Goal: Communication & Community: Share content

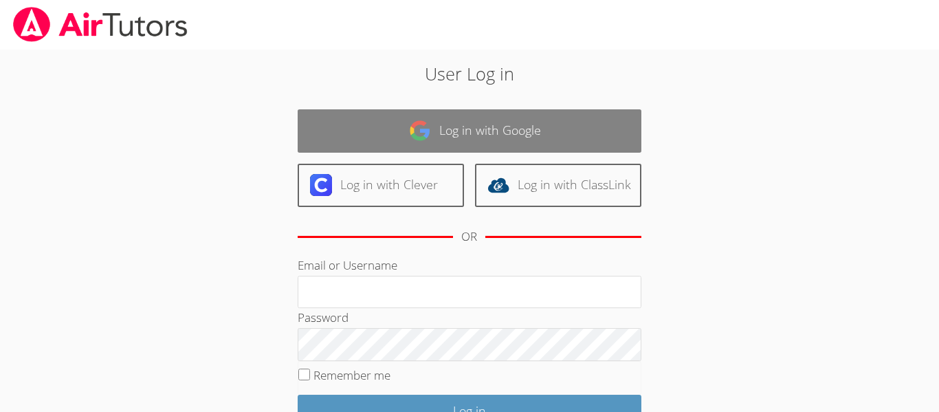
click at [426, 122] on img at bounding box center [420, 131] width 22 height 22
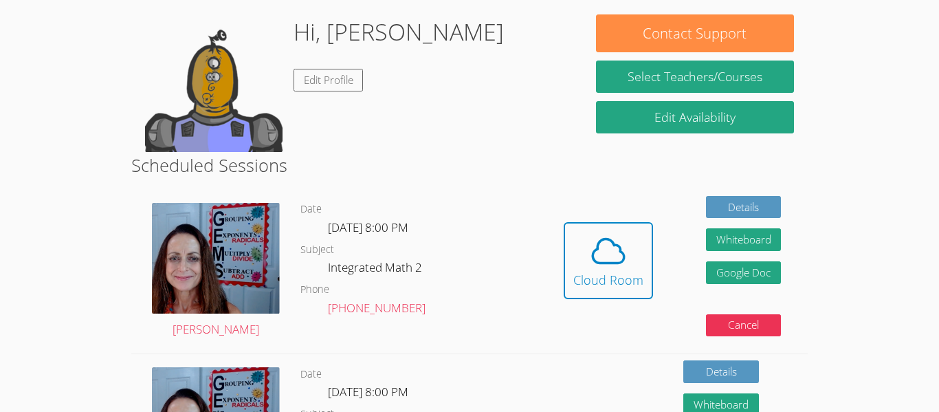
scroll to position [123, 0]
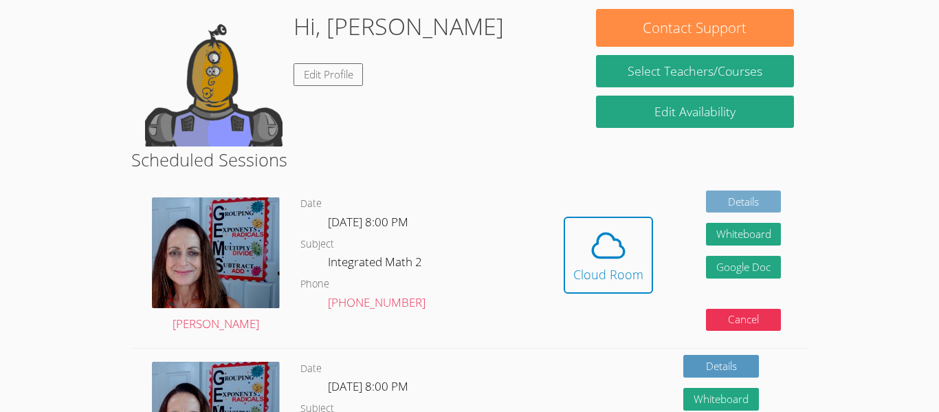
click at [767, 205] on link "Details" at bounding box center [744, 201] width 76 height 23
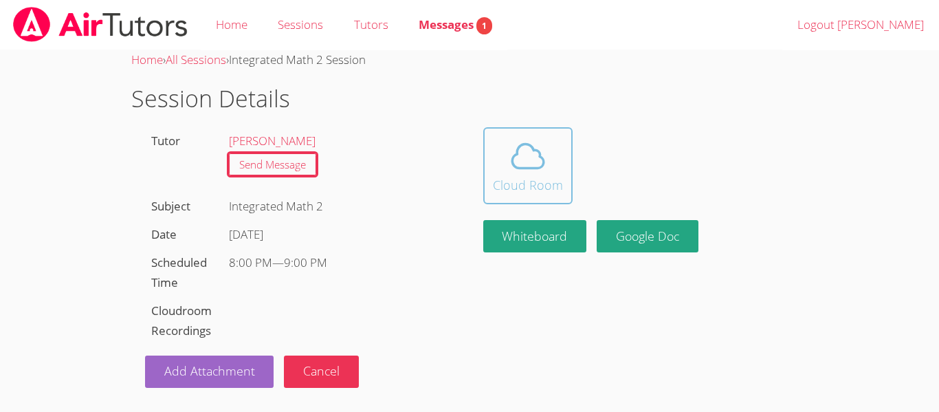
click at [534, 172] on icon at bounding box center [528, 156] width 39 height 39
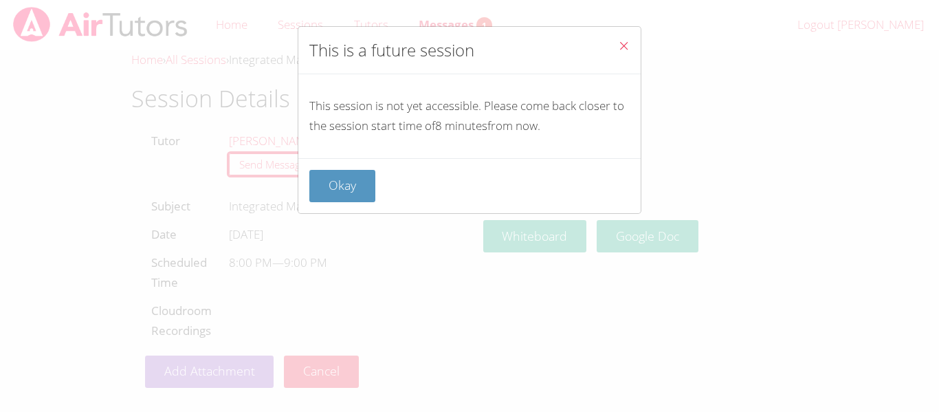
click at [631, 56] on button "Close" at bounding box center [624, 48] width 34 height 42
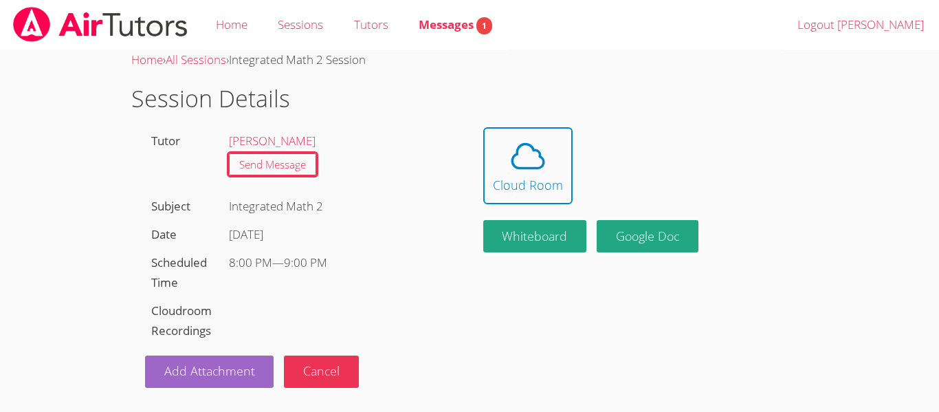
click at [631, 56] on div "Home › All Sessions › Integrated Math 2 Session" at bounding box center [469, 60] width 677 height 20
click at [498, 144] on span at bounding box center [528, 156] width 70 height 39
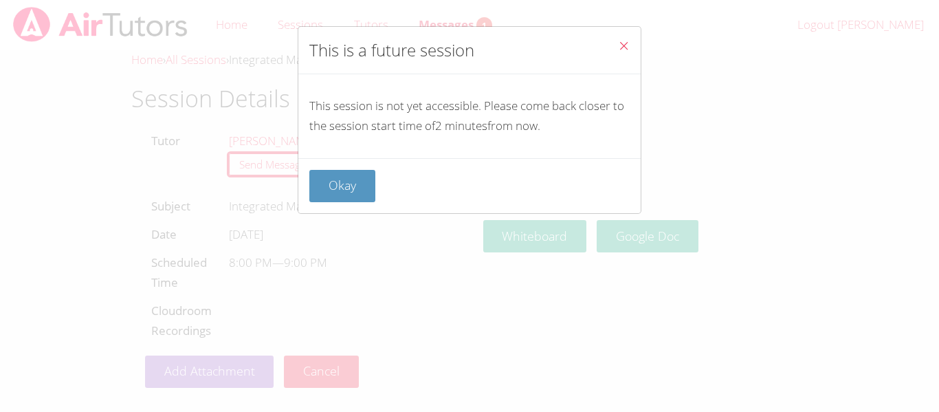
click at [626, 41] on icon "Close" at bounding box center [624, 46] width 12 height 12
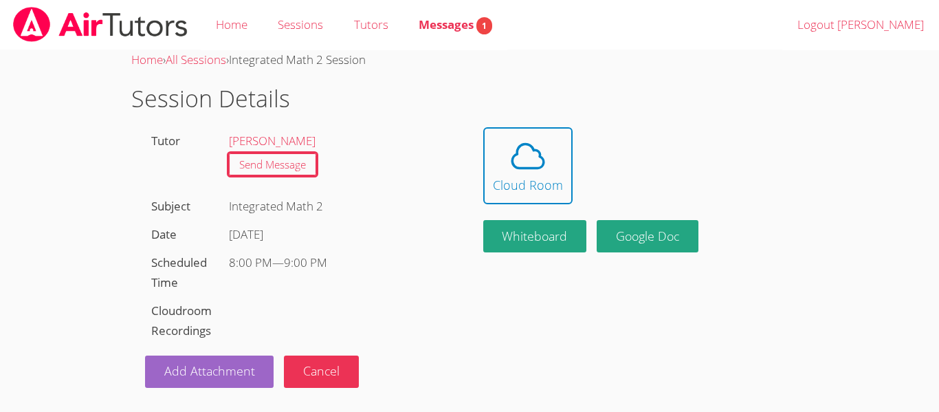
click at [636, 81] on h1 "Session Details" at bounding box center [469, 98] width 677 height 35
click at [464, 28] on span "Messages 1" at bounding box center [456, 25] width 74 height 16
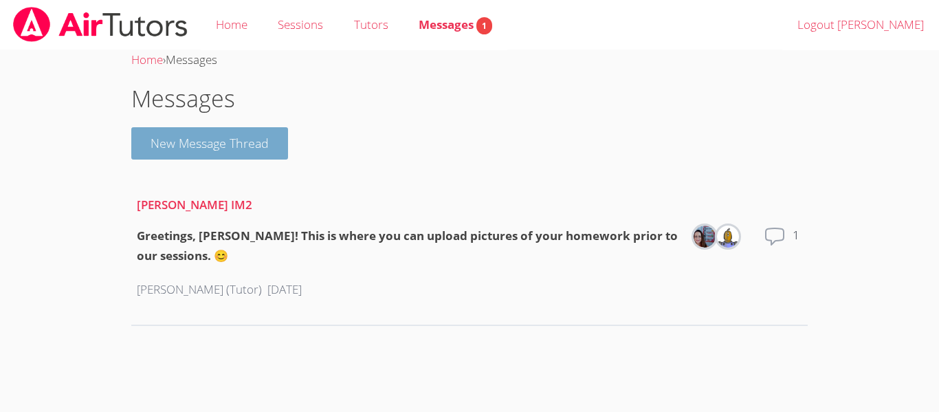
click at [253, 141] on button "New Message Thread" at bounding box center [209, 143] width 157 height 32
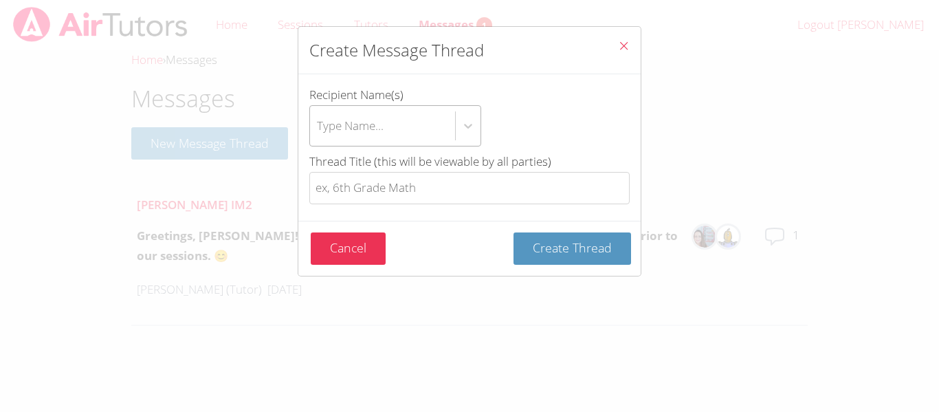
click at [422, 131] on div "Type Name..." at bounding box center [382, 126] width 145 height 40
click at [318, 131] on input "Recipient Name(s) Type Name..." at bounding box center [317, 126] width 1 height 32
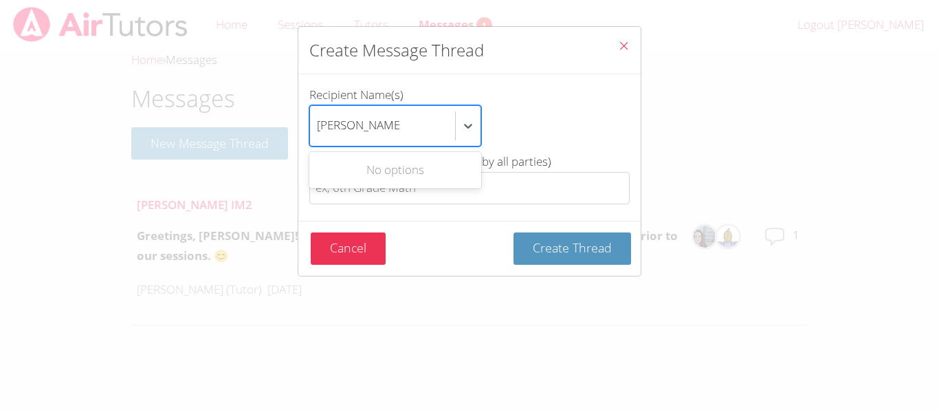
click at [371, 124] on input "vanessa palcios" at bounding box center [358, 126] width 83 height 32
click at [377, 125] on input "vanessa palcios" at bounding box center [358, 126] width 83 height 32
click at [381, 127] on input "vanessa palcios" at bounding box center [358, 126] width 83 height 32
click at [481, 179] on div "No options" at bounding box center [395, 170] width 172 height 31
click at [468, 182] on div "No options" at bounding box center [395, 170] width 172 height 31
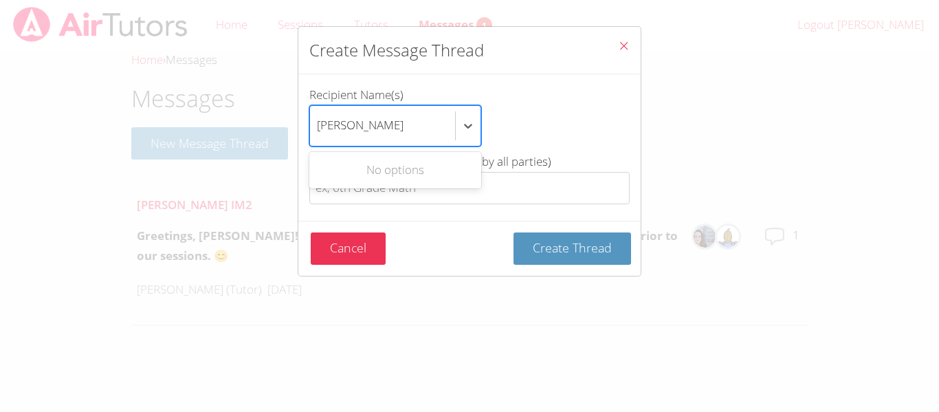
click at [447, 187] on div "No options" at bounding box center [395, 170] width 172 height 36
type input "vanessa palcaios"
click at [485, 87] on label "Recipient Name(s) Use Up and Down to choose options, press Enter to select the …" at bounding box center [469, 115] width 320 height 61
click at [406, 110] on input "Recipient Name(s) Use Up and Down to choose options, press Enter to select the …" at bounding box center [361, 126] width 89 height 32
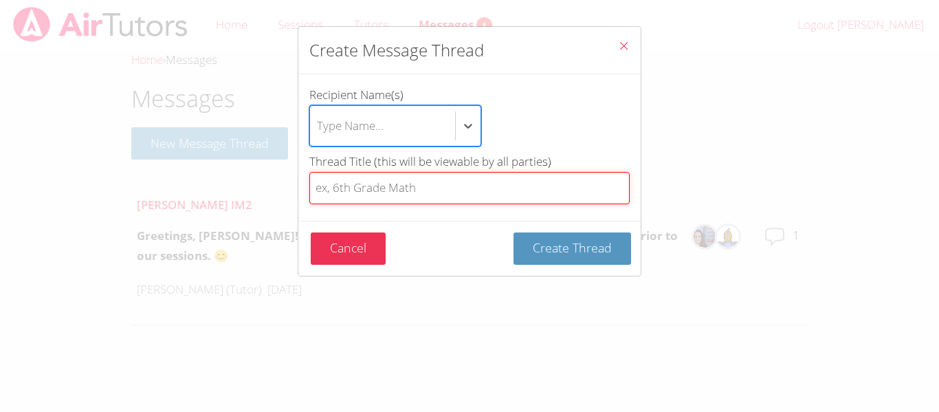
click at [464, 193] on input "Thread Title (this will be viewable by all parties)" at bounding box center [469, 188] width 320 height 32
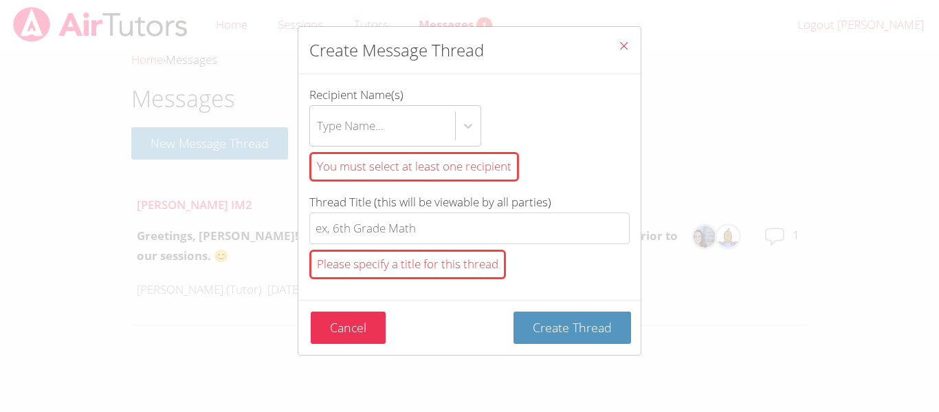
click at [615, 43] on button "Close" at bounding box center [624, 48] width 34 height 42
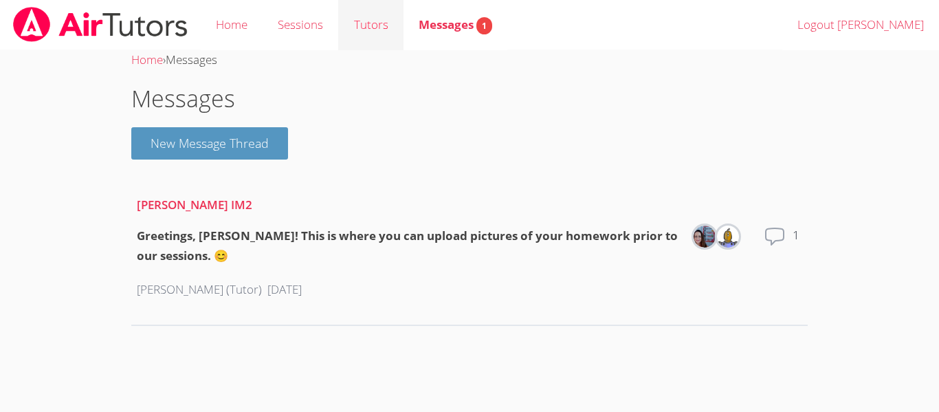
click at [351, 21] on link "Tutors" at bounding box center [370, 25] width 65 height 50
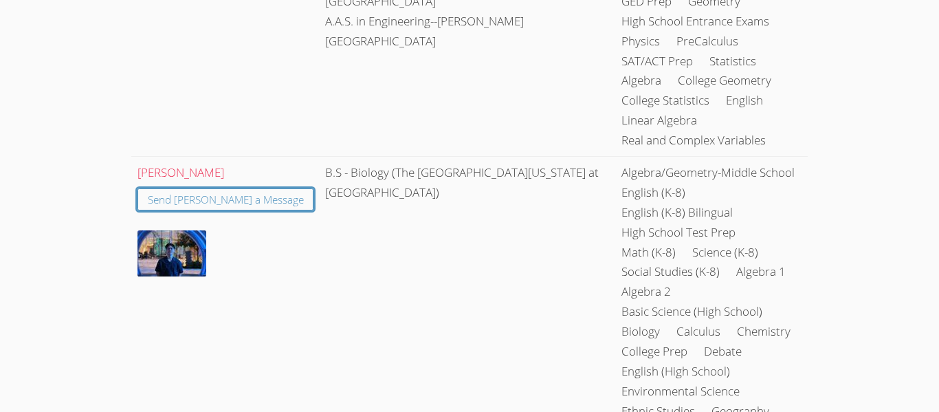
scroll to position [395, 0]
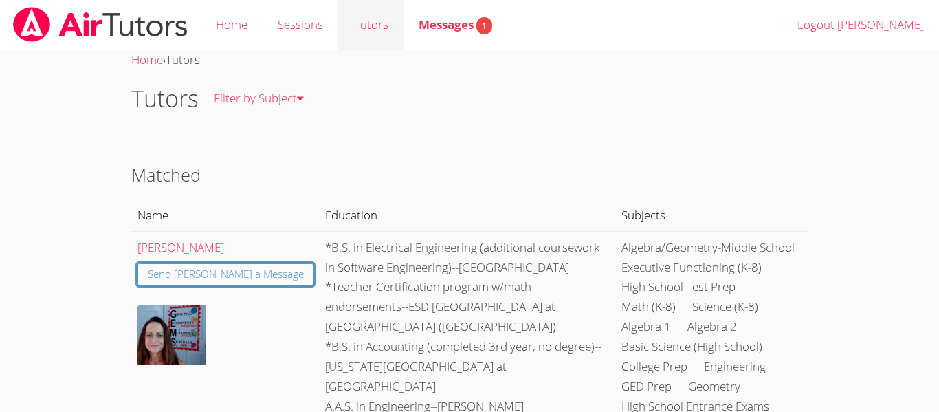
click at [379, 35] on link "Tutors" at bounding box center [370, 25] width 65 height 50
click at [376, 32] on link "Tutors" at bounding box center [370, 25] width 65 height 50
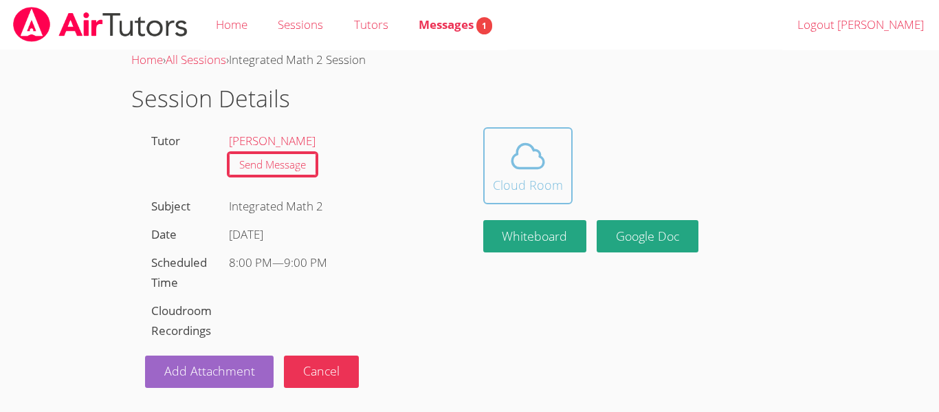
click at [538, 169] on icon at bounding box center [528, 156] width 39 height 39
click at [506, 142] on span at bounding box center [528, 156] width 70 height 39
click at [536, 179] on div "Cloud Room" at bounding box center [528, 184] width 70 height 19
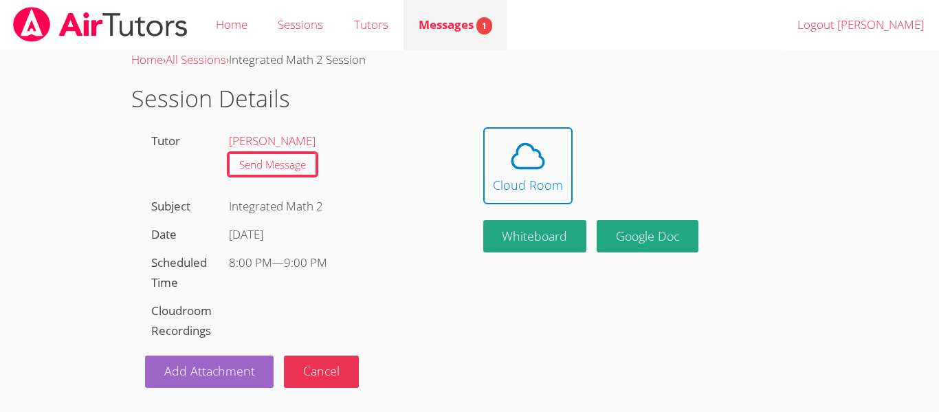
click at [417, 25] on link "Messages 1" at bounding box center [456, 25] width 104 height 50
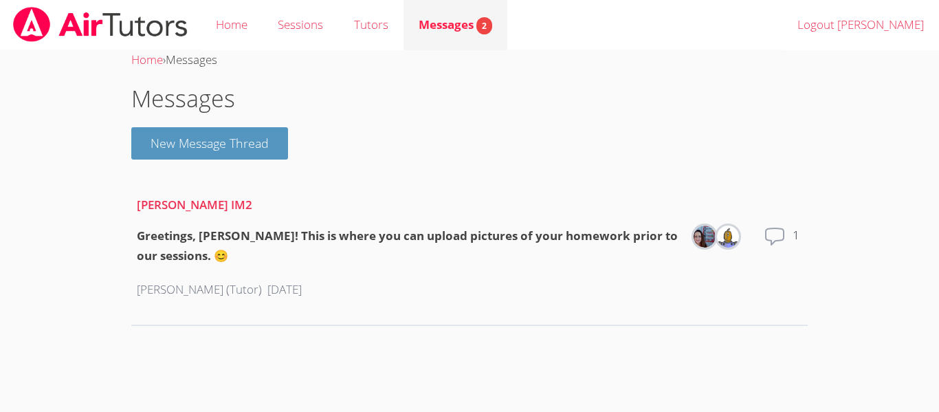
click at [435, 17] on span "Messages 2" at bounding box center [456, 25] width 74 height 16
click at [437, 25] on span "Messages 2" at bounding box center [456, 25] width 74 height 16
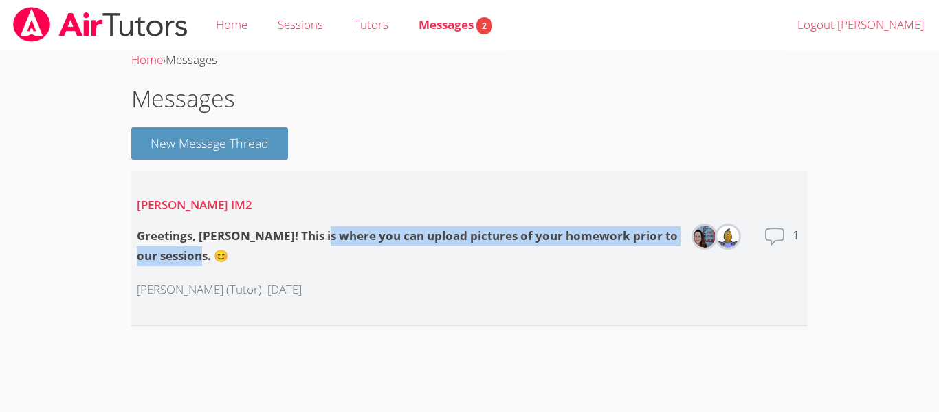
drag, startPoint x: 239, startPoint y: 249, endPoint x: 320, endPoint y: 227, distance: 83.4
click at [320, 227] on div "Greetings, Vanessa! This is where you can upload pictures of your homework prio…" at bounding box center [408, 246] width 542 height 40
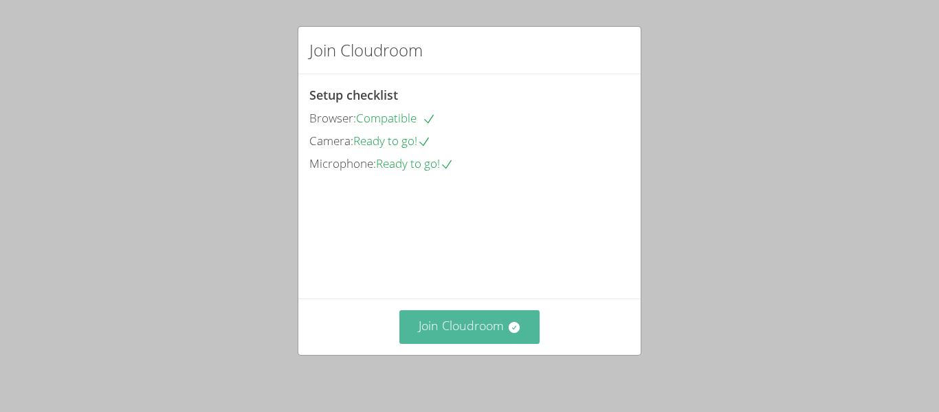
click at [498, 323] on button "Join Cloudroom" at bounding box center [469, 327] width 141 height 34
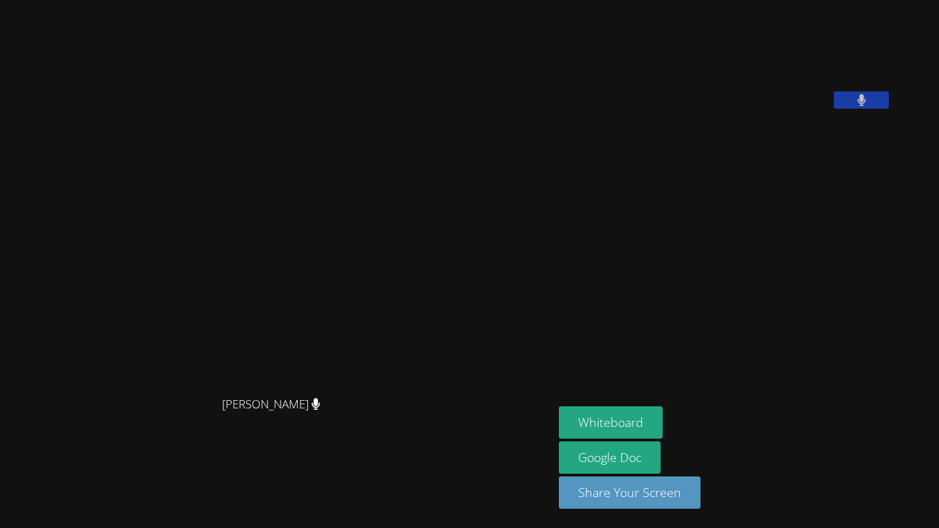
click at [759, 109] on video at bounding box center [662, 57] width 206 height 103
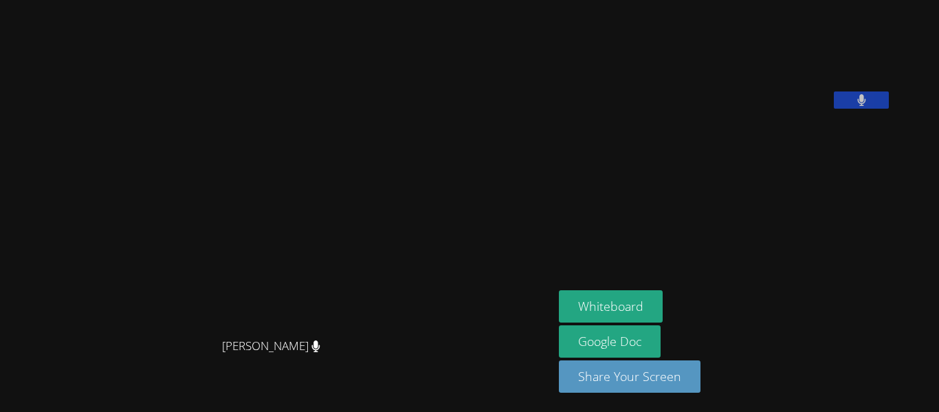
click at [649, 109] on video at bounding box center [662, 57] width 206 height 103
click at [765, 109] on video at bounding box center [662, 57] width 206 height 103
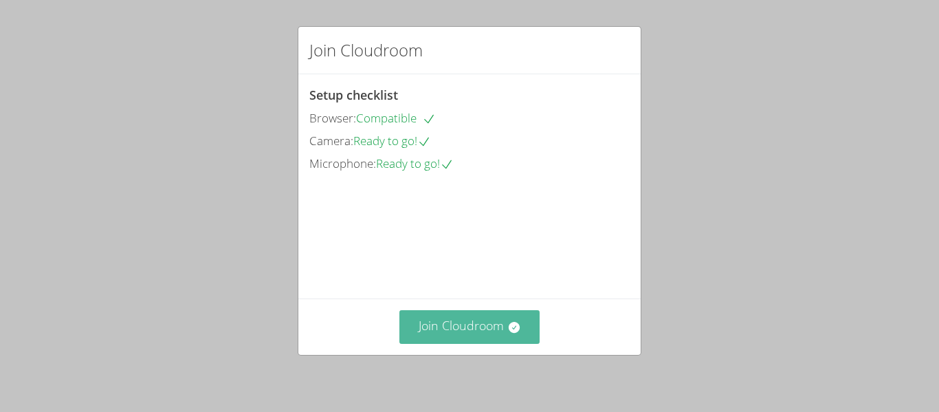
click at [476, 327] on button "Join Cloudroom" at bounding box center [469, 327] width 141 height 34
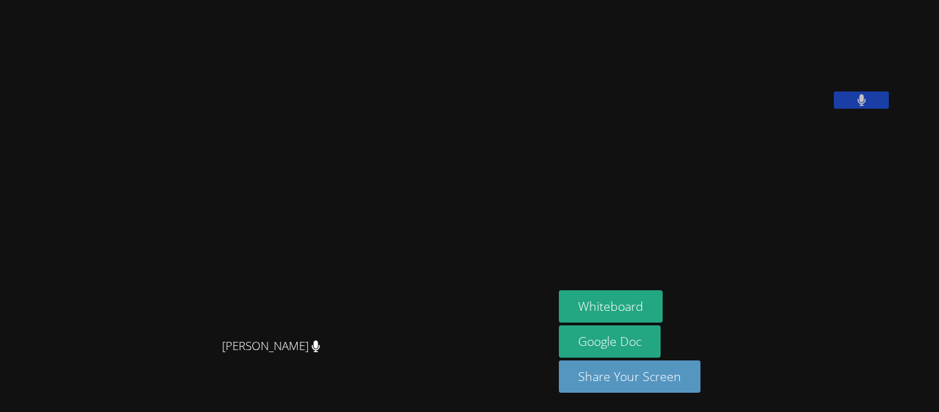
click at [380, 204] on video at bounding box center [277, 178] width 206 height 305
click at [722, 109] on video at bounding box center [662, 57] width 206 height 103
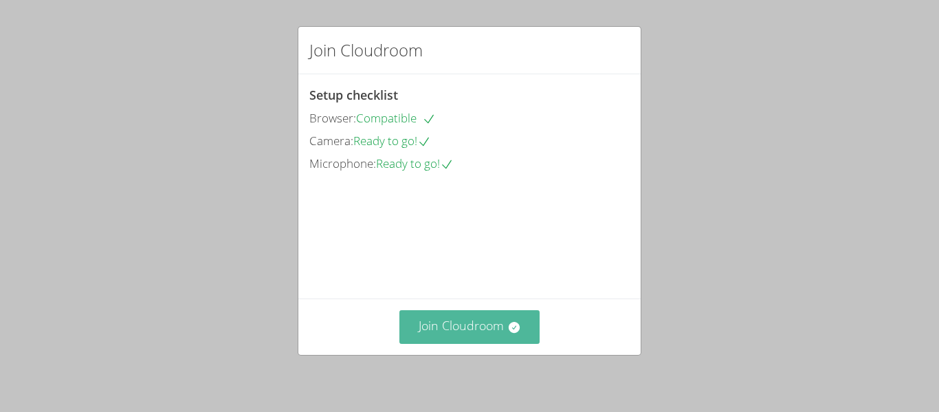
click at [477, 311] on button "Join Cloudroom" at bounding box center [469, 327] width 141 height 34
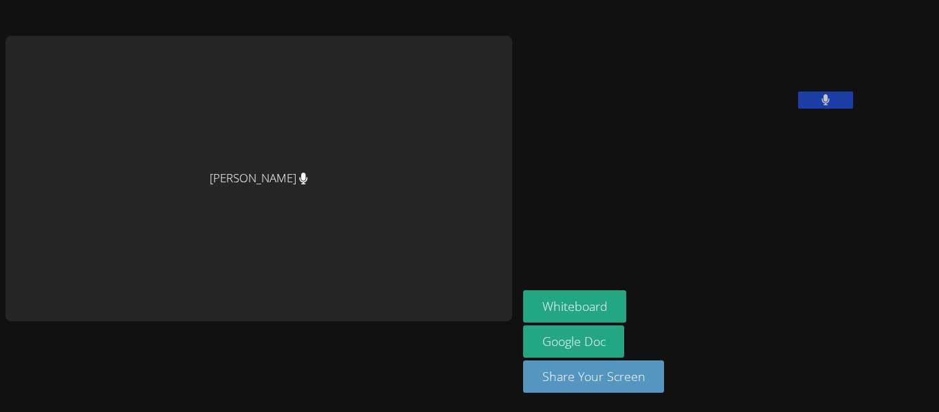
click at [902, 355] on div "[PERSON_NAME] [PERSON_NAME] Whiteboard Google Doc Share Your Screen" at bounding box center [469, 206] width 939 height 412
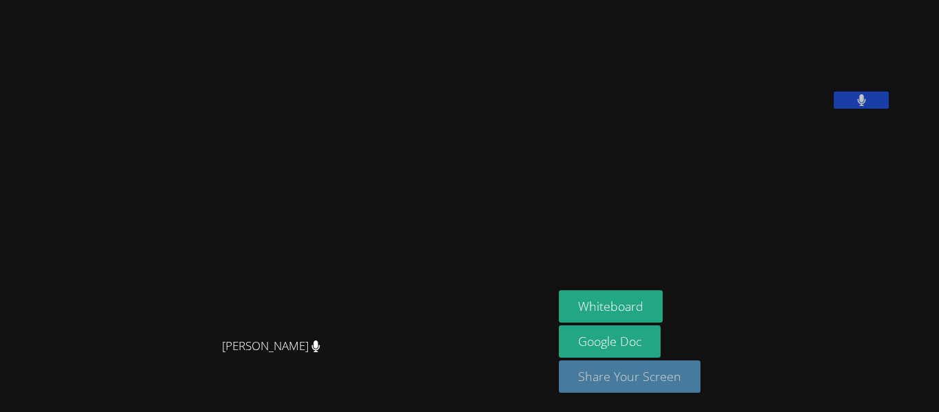
click at [688, 369] on button "Share Your Screen" at bounding box center [630, 376] width 142 height 32
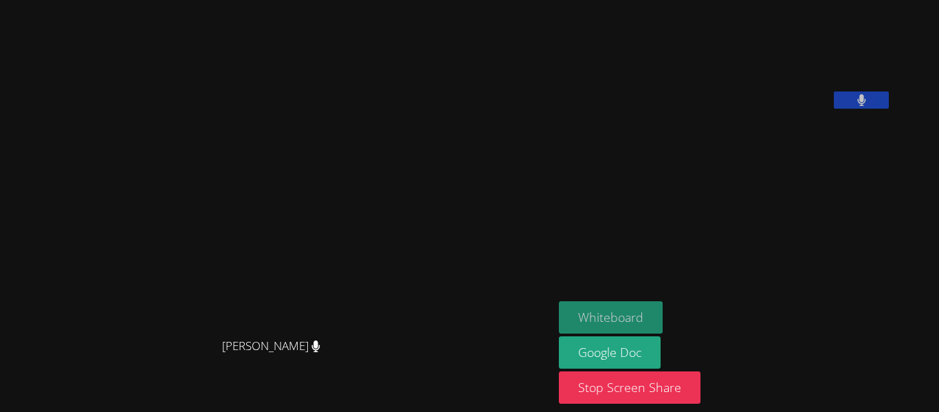
click at [657, 309] on button "Whiteboard" at bounding box center [611, 317] width 104 height 32
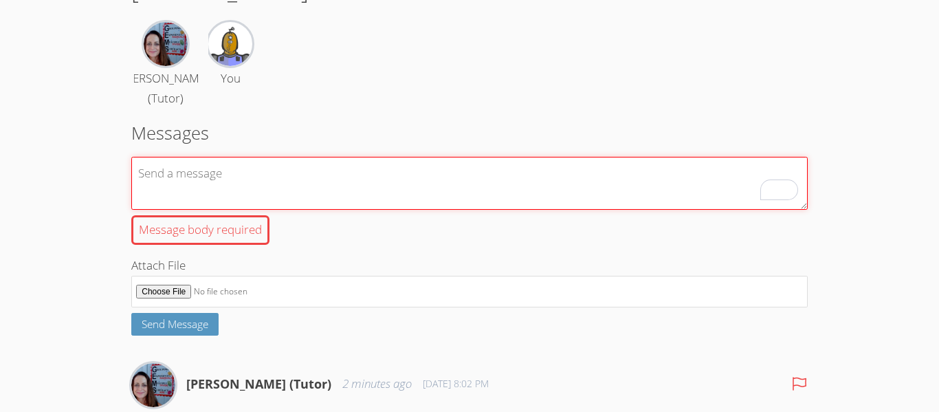
scroll to position [109, 0]
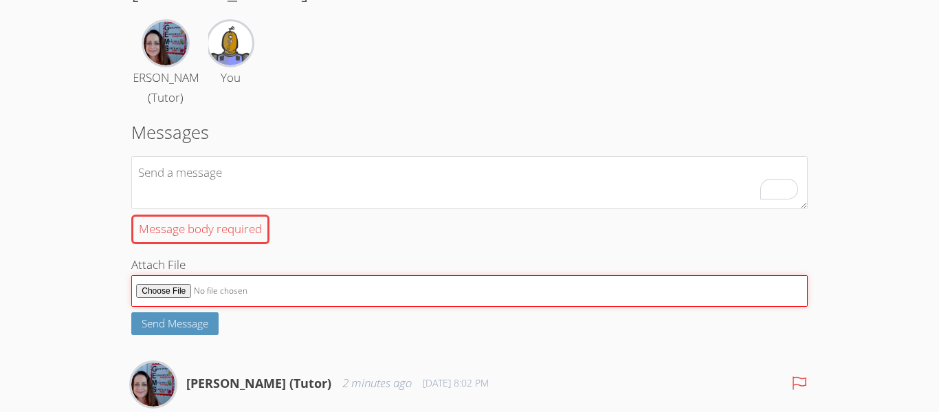
click at [162, 294] on input "Attach File" at bounding box center [469, 291] width 677 height 32
click at [181, 293] on input "Attach File" at bounding box center [469, 291] width 677 height 32
click at [167, 292] on input "Attach File" at bounding box center [469, 291] width 677 height 32
type input "C:\fakepath\Screenshot [DATE] 8.04.13 PM.png"
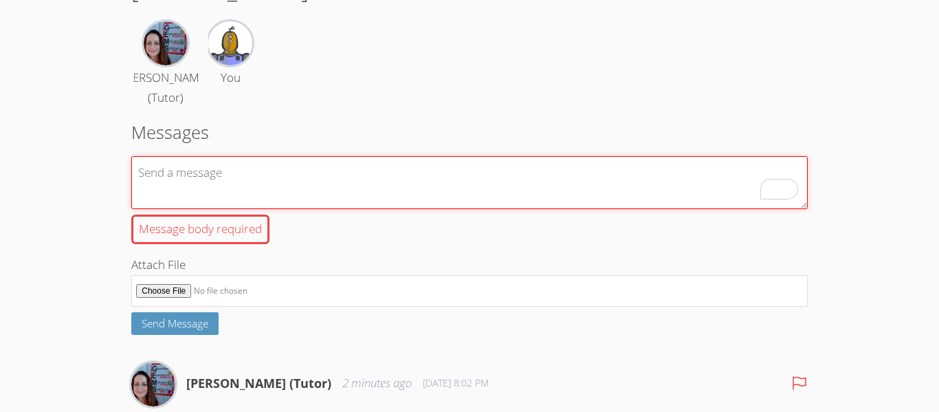
click at [502, 179] on textarea "Message body required" at bounding box center [469, 182] width 677 height 53
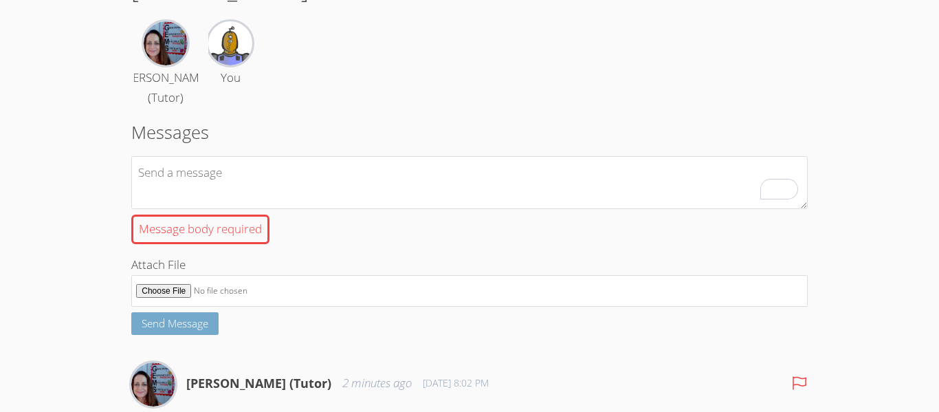
click at [206, 331] on button "Send Message" at bounding box center [174, 323] width 87 height 23
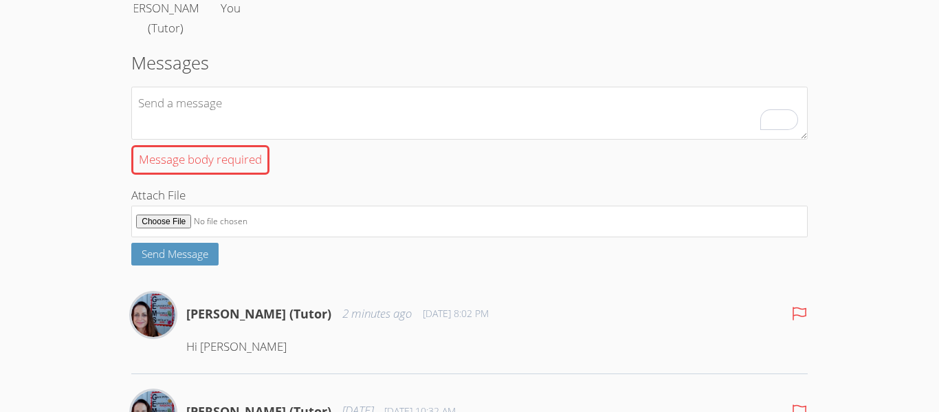
scroll to position [276, 0]
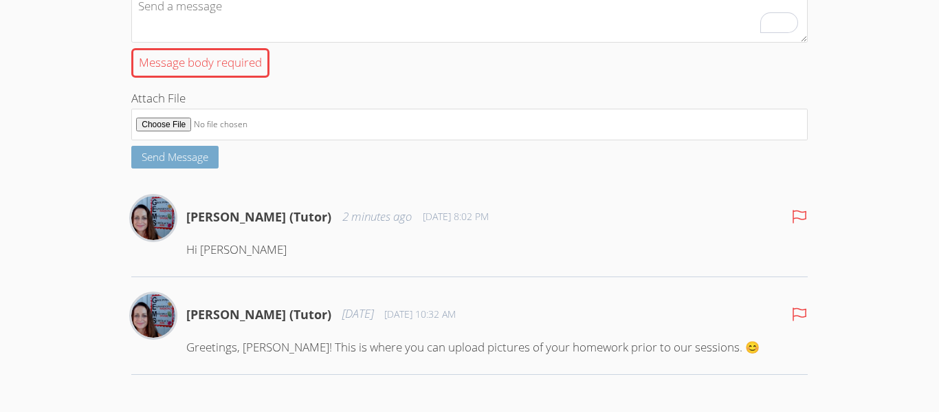
click at [167, 151] on span "Send Message" at bounding box center [175, 157] width 67 height 14
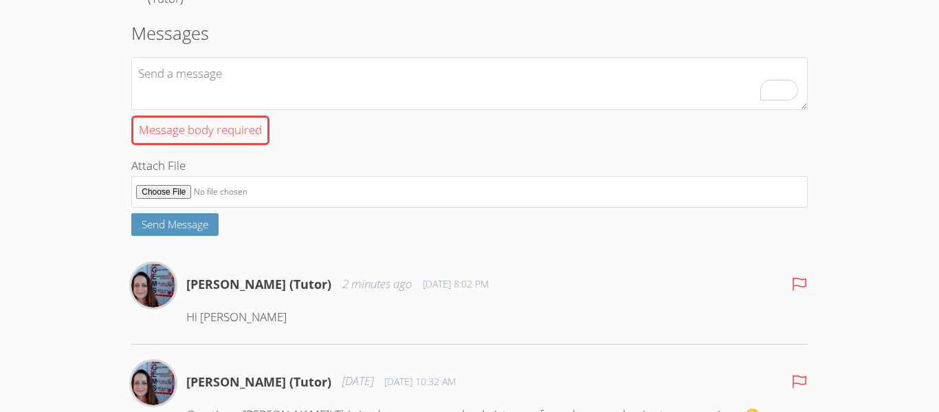
scroll to position [200, 0]
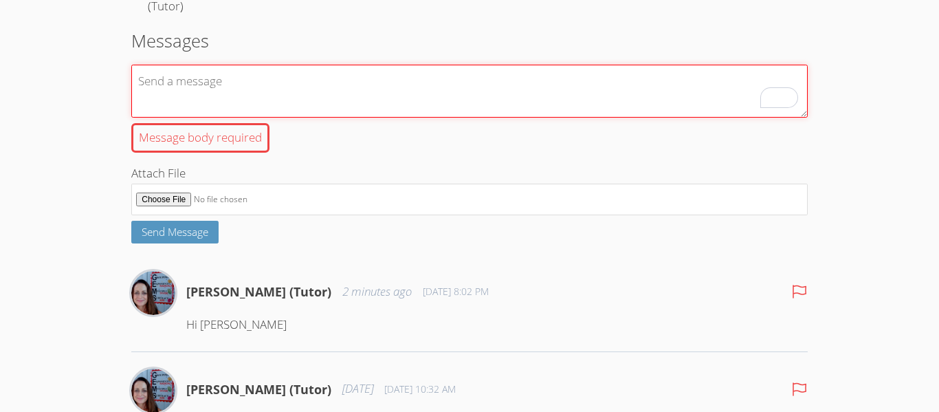
click at [198, 95] on textarea "Message body required" at bounding box center [469, 91] width 677 height 53
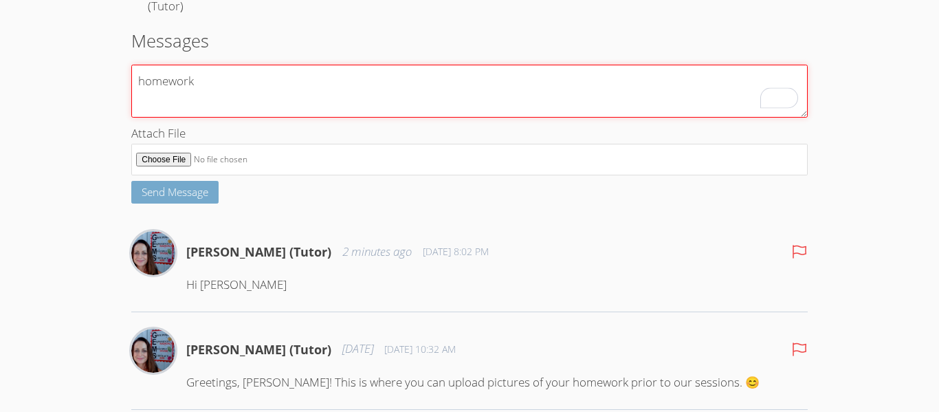
type textarea "homework"
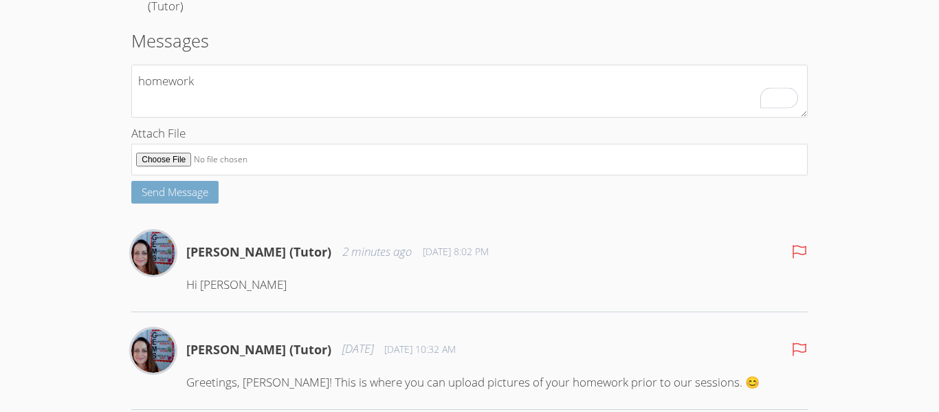
click at [185, 190] on span "Send Message" at bounding box center [175, 192] width 67 height 14
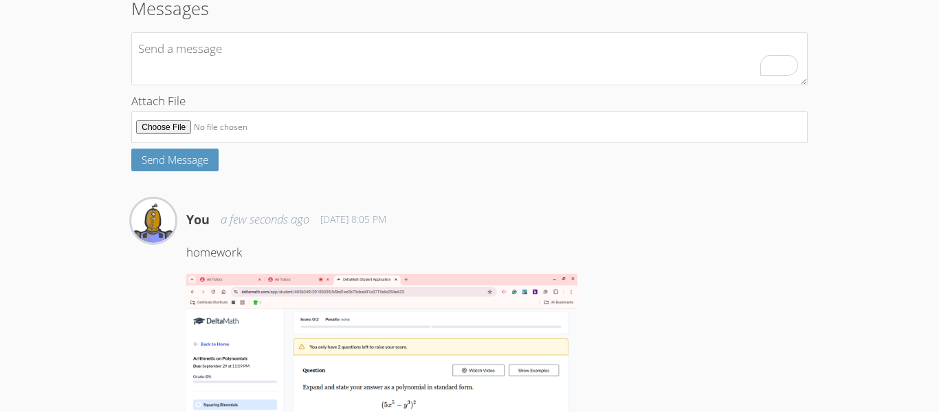
scroll to position [231, 0]
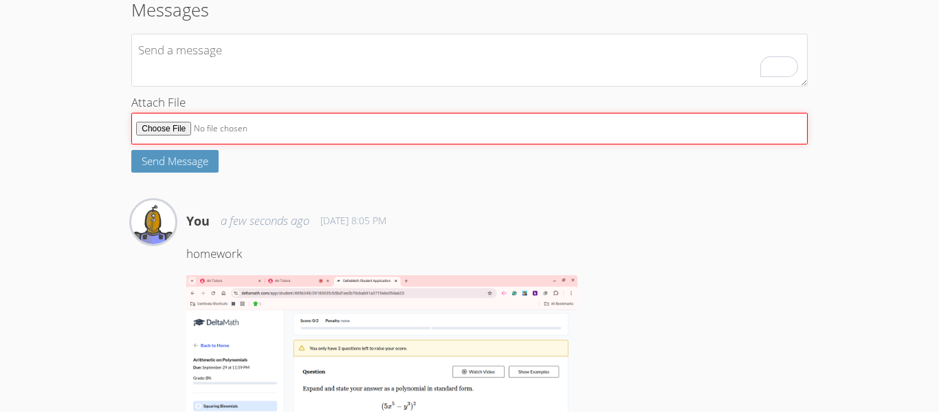
click at [171, 123] on input "Attach File" at bounding box center [469, 129] width 677 height 32
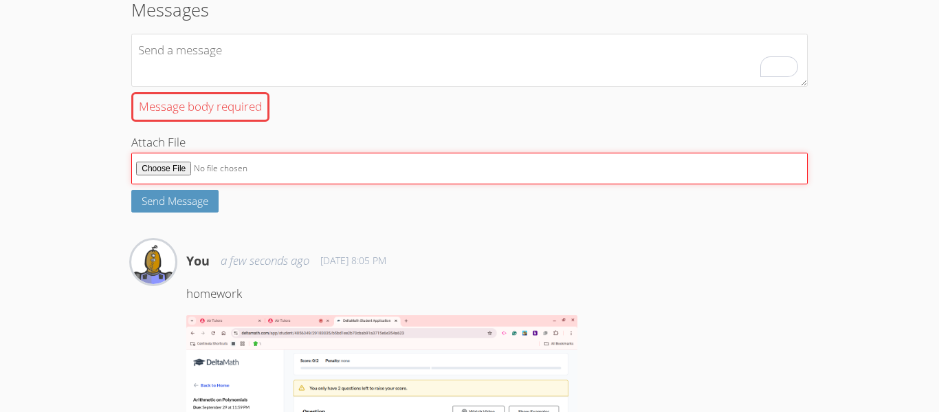
type input "C:\fakepath\Screenshot [DATE] 8.04.46 PM.png"
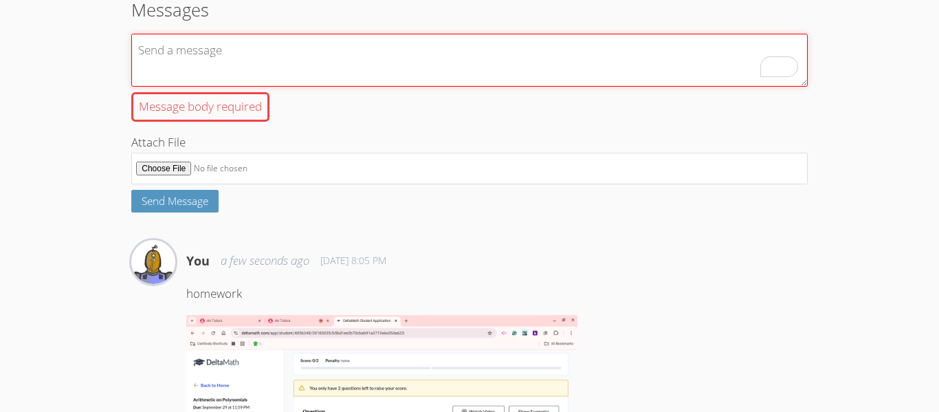
click at [201, 41] on textarea "Message body required" at bounding box center [469, 60] width 677 height 53
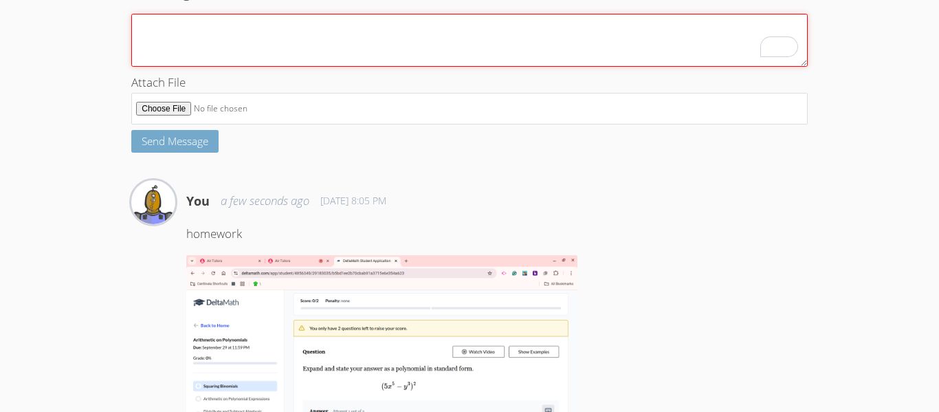
scroll to position [253, 0]
